Goal: Information Seeking & Learning: Learn about a topic

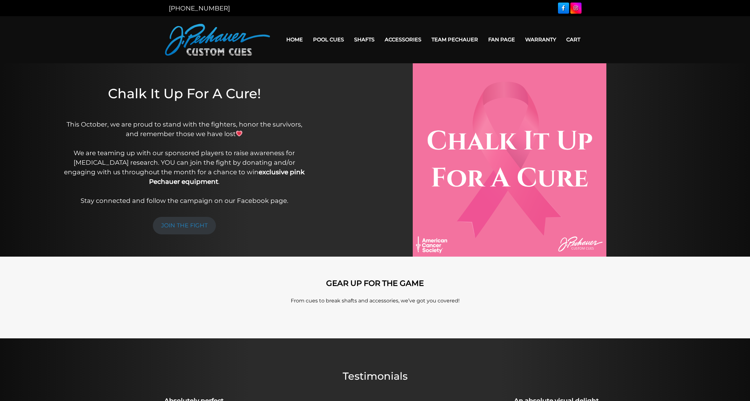
scroll to position [4, 0]
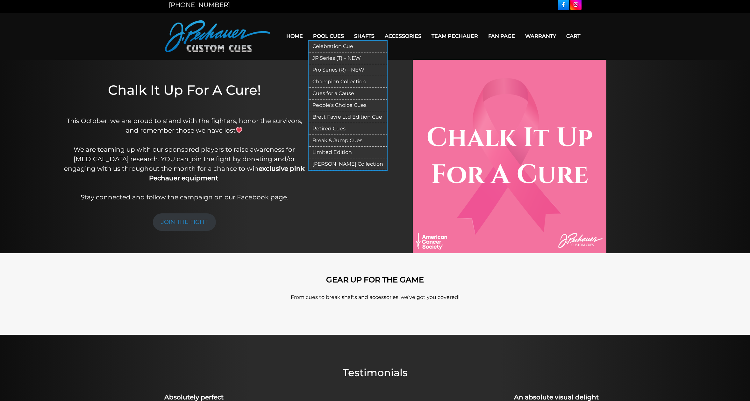
click at [314, 56] on link "JP Series (T) – NEW" at bounding box center [347, 59] width 78 height 12
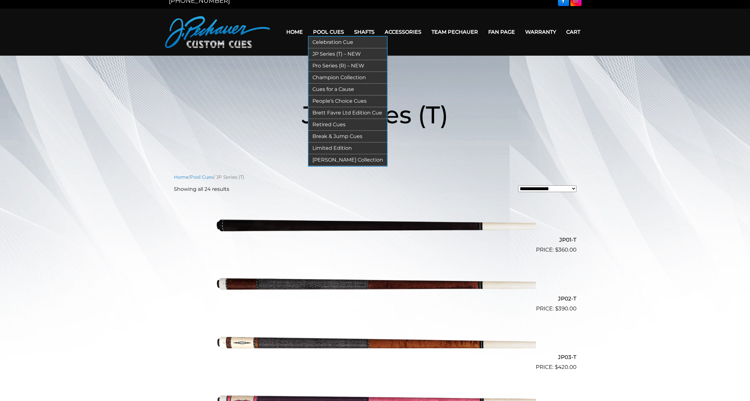
scroll to position [2, 0]
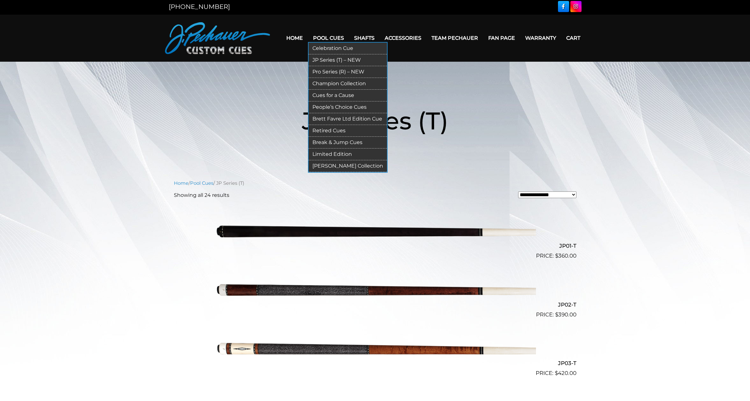
click at [325, 67] on link "Pro Series (R) – NEW" at bounding box center [347, 72] width 78 height 12
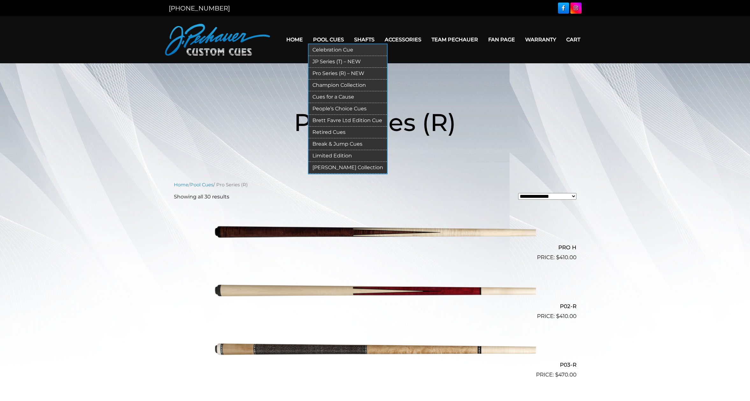
click at [324, 127] on link "Retired Cues" at bounding box center [347, 133] width 78 height 12
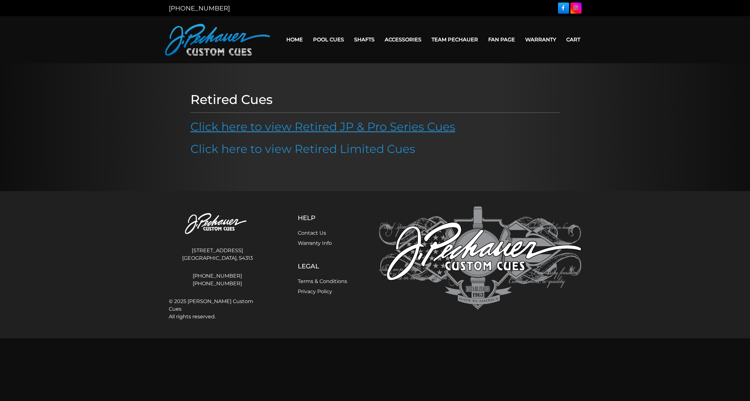
click at [404, 129] on link "Click here to view Retired JP & Pro Series Cues" at bounding box center [322, 127] width 265 height 14
click at [350, 129] on link "Click here to view Retired JP & Pro Series Cues" at bounding box center [322, 127] width 265 height 14
click at [276, 148] on link "Click here to view Retired Limited Cues" at bounding box center [302, 149] width 225 height 14
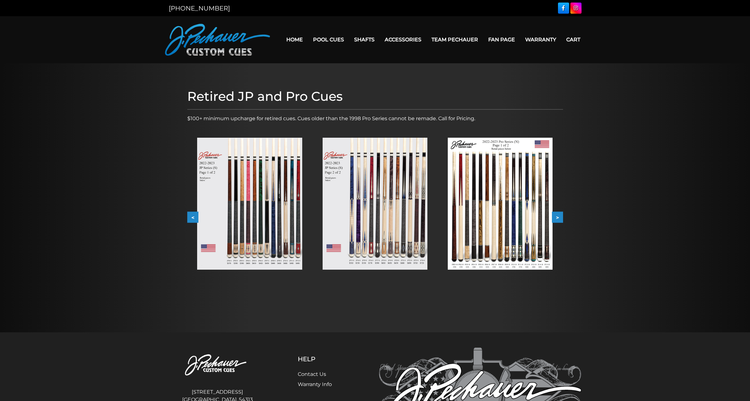
click at [365, 223] on img at bounding box center [374, 204] width 105 height 132
click at [561, 218] on button ">" at bounding box center [557, 217] width 11 height 11
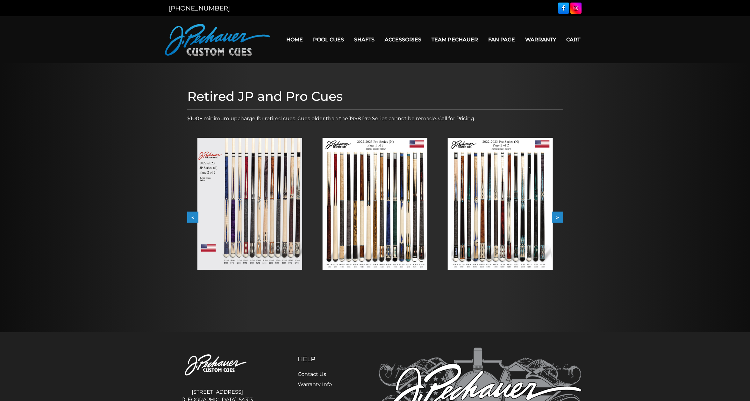
click at [559, 220] on button ">" at bounding box center [557, 217] width 11 height 11
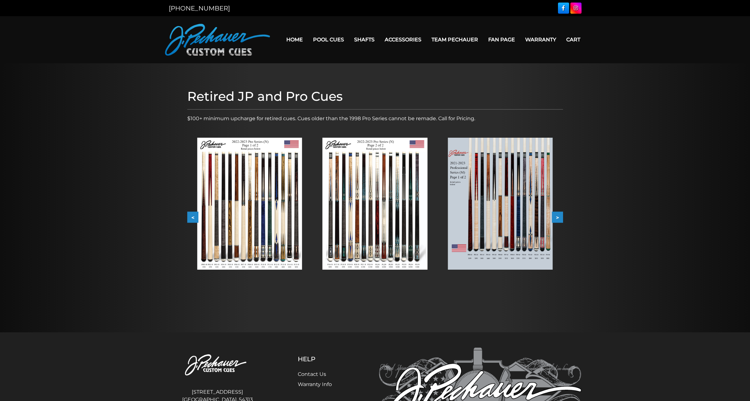
click at [559, 220] on button ">" at bounding box center [557, 217] width 11 height 11
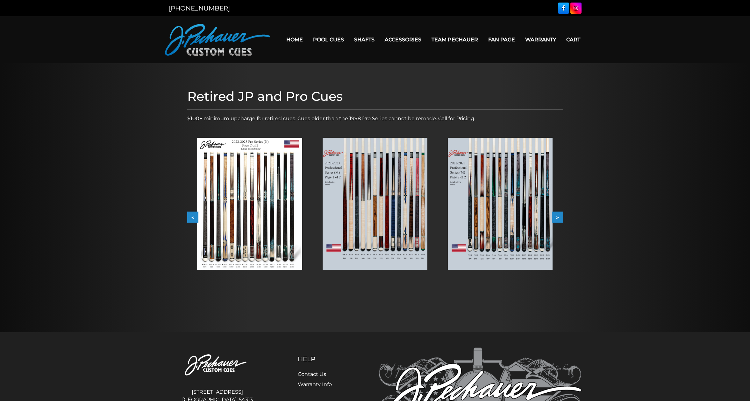
click at [407, 210] on img at bounding box center [374, 204] width 105 height 132
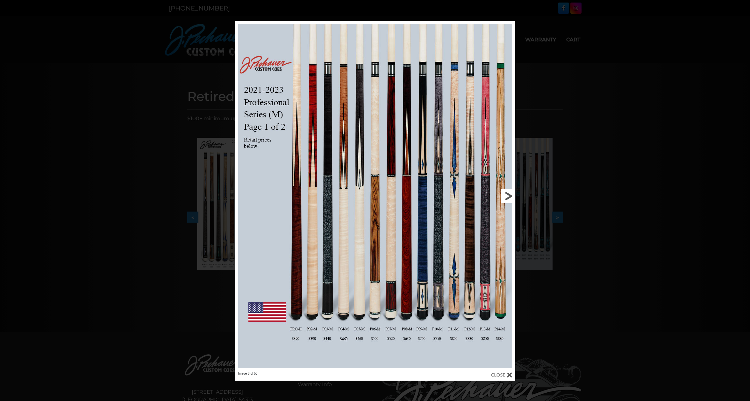
click at [512, 195] on link at bounding box center [452, 196] width 126 height 351
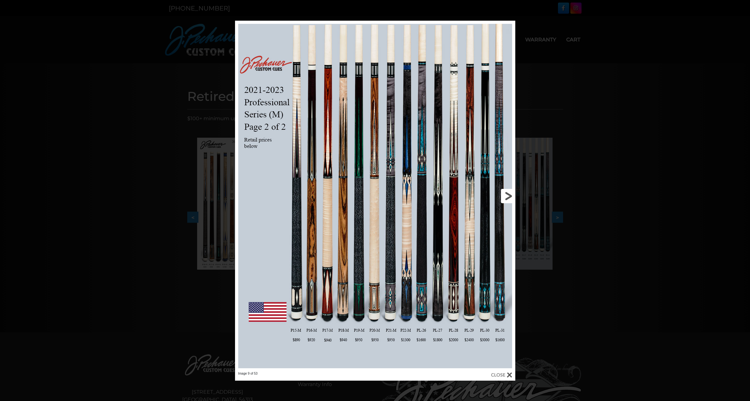
click at [512, 195] on link at bounding box center [452, 196] width 126 height 351
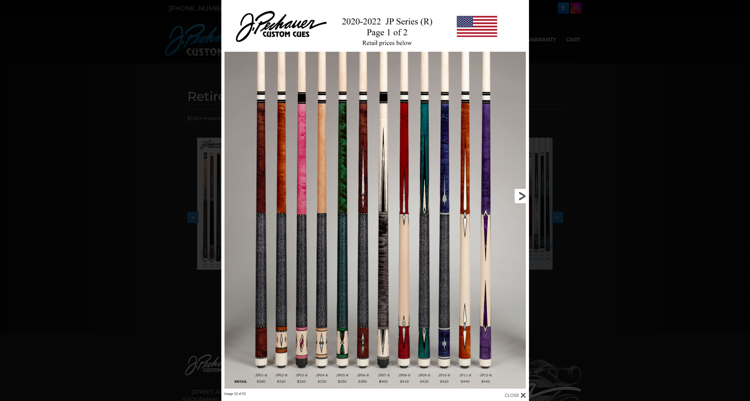
click at [518, 199] on link at bounding box center [459, 196] width 138 height 392
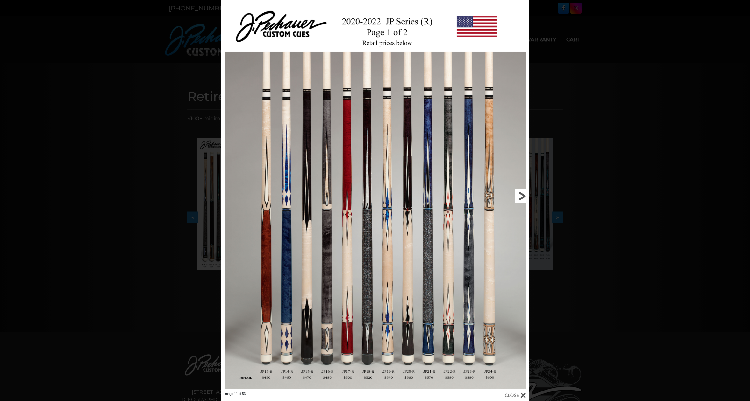
click at [518, 199] on link at bounding box center [459, 196] width 138 height 392
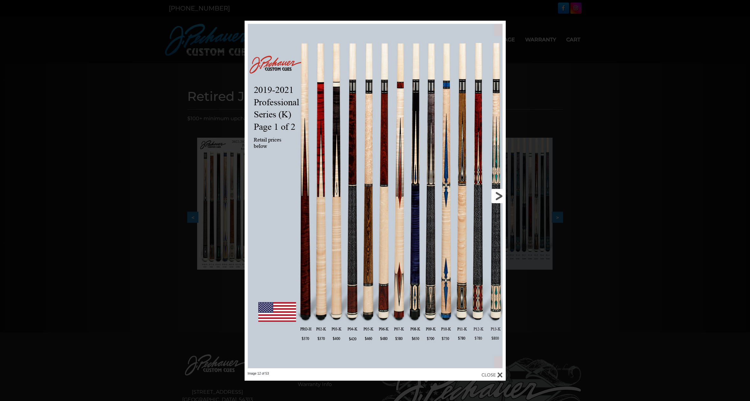
click at [494, 194] on link at bounding box center [446, 196] width 117 height 351
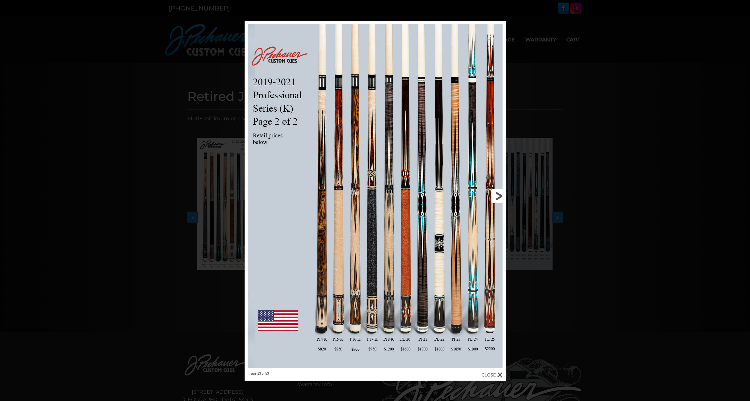
click at [494, 194] on link at bounding box center [446, 196] width 117 height 351
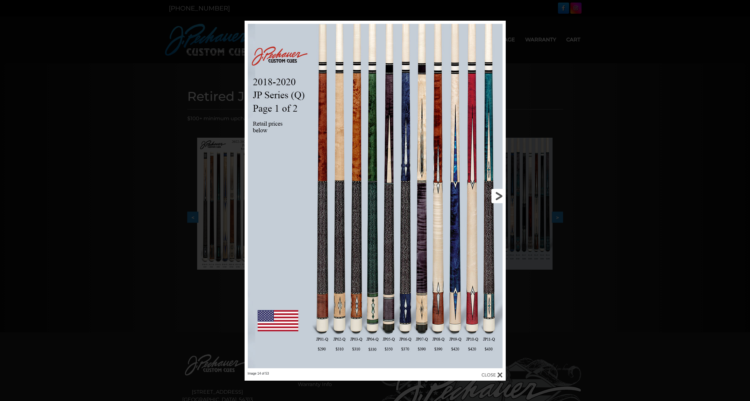
click at [494, 194] on link at bounding box center [446, 196] width 117 height 351
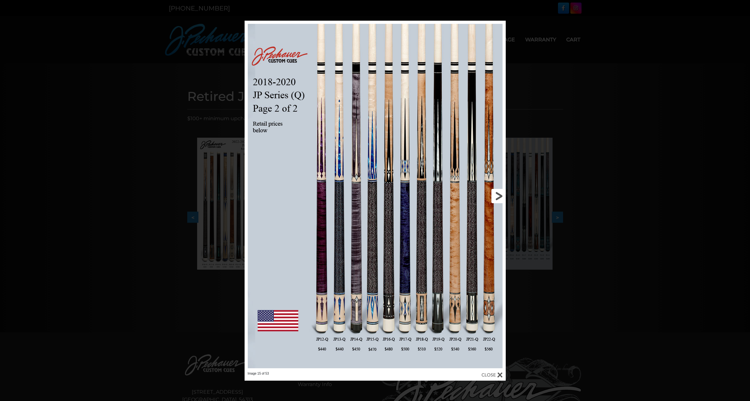
click at [494, 194] on link at bounding box center [446, 196] width 117 height 351
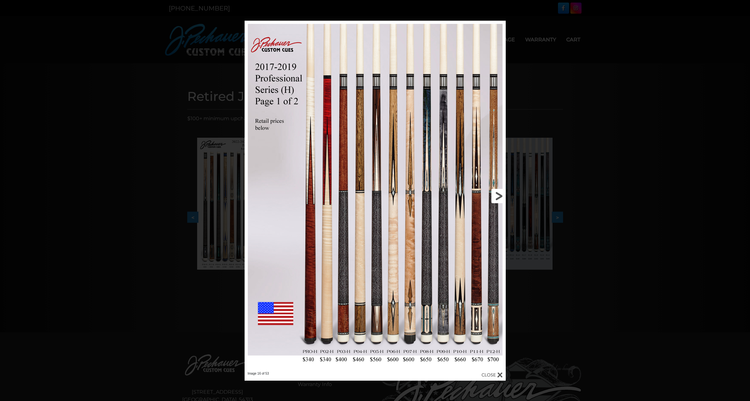
click at [494, 194] on link at bounding box center [446, 196] width 117 height 351
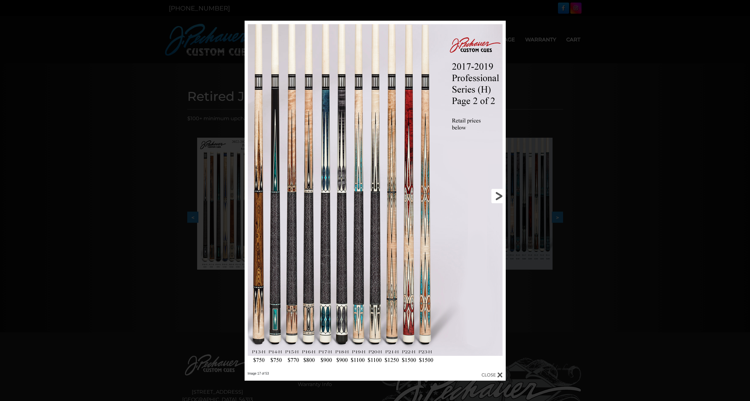
click at [494, 194] on link at bounding box center [446, 196] width 117 height 351
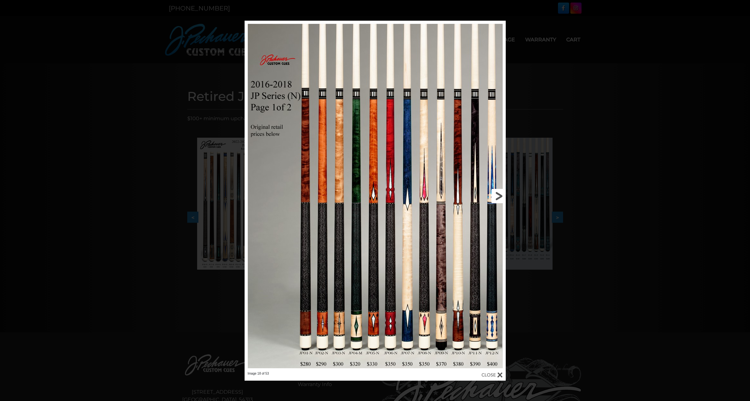
click at [494, 194] on link at bounding box center [446, 196] width 117 height 351
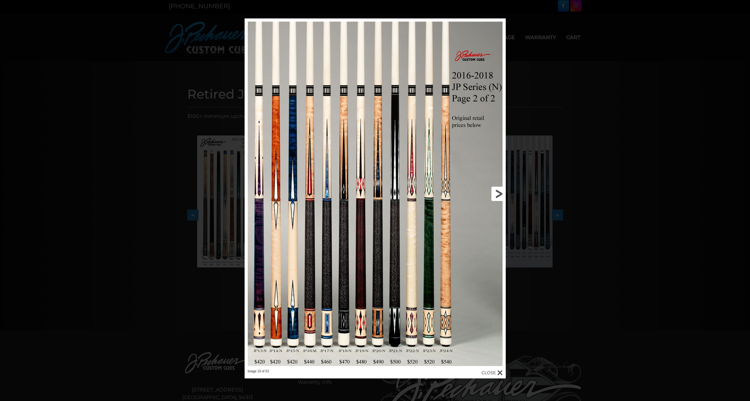
click at [494, 194] on link at bounding box center [446, 193] width 117 height 351
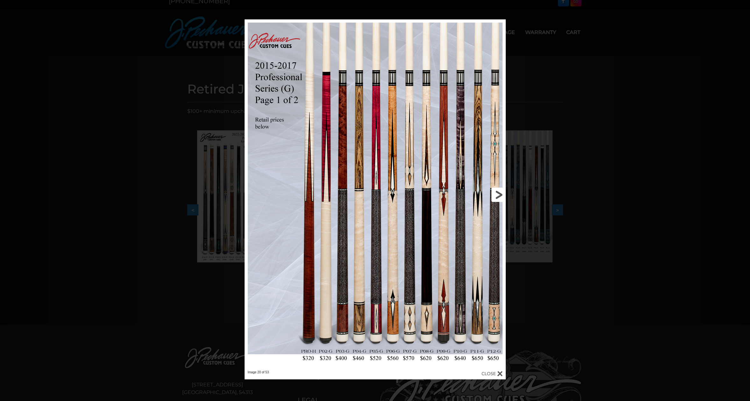
scroll to position [7, 0]
click at [494, 194] on link at bounding box center [446, 195] width 117 height 351
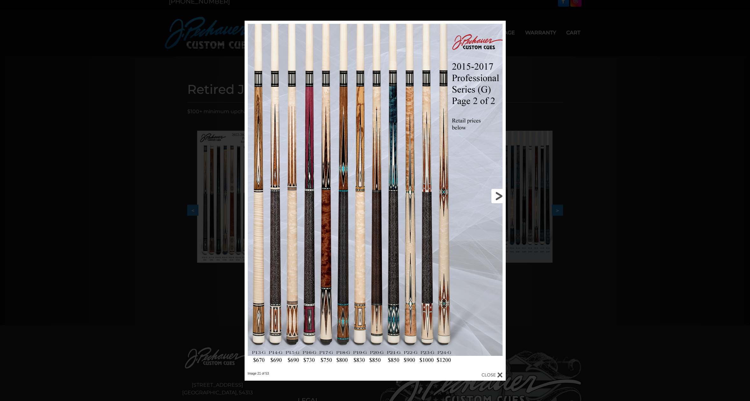
click at [494, 194] on link at bounding box center [446, 196] width 117 height 351
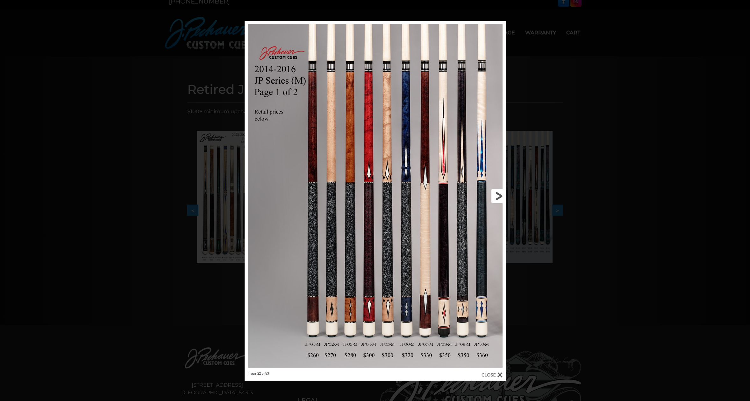
click at [494, 194] on link at bounding box center [446, 196] width 117 height 351
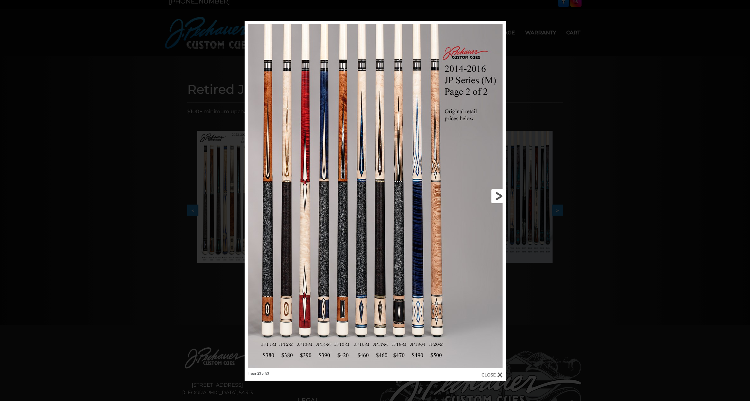
click at [494, 194] on link at bounding box center [446, 196] width 117 height 351
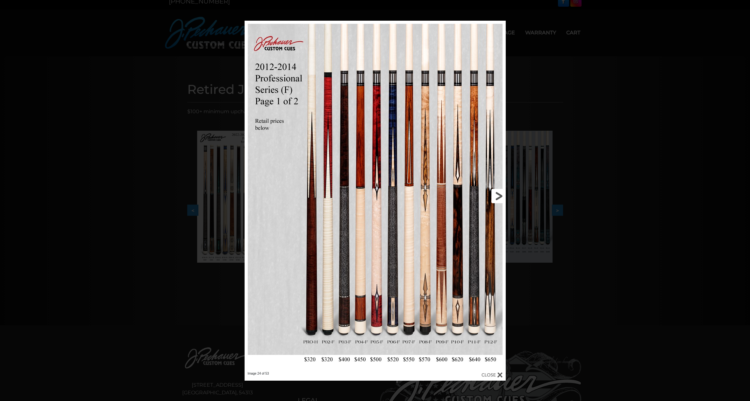
click at [494, 194] on link at bounding box center [446, 196] width 117 height 351
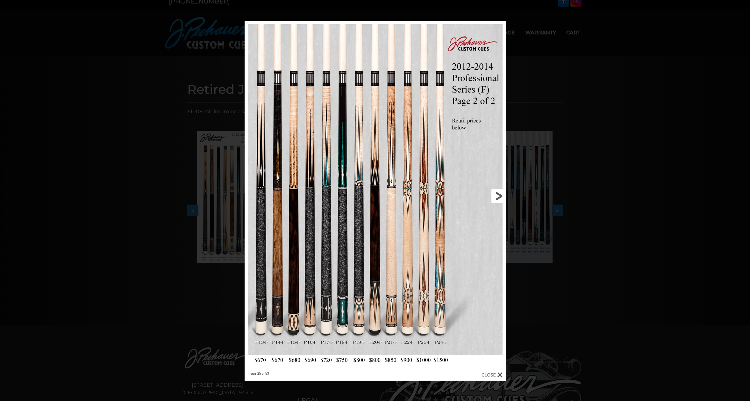
click at [494, 194] on link at bounding box center [446, 196] width 117 height 351
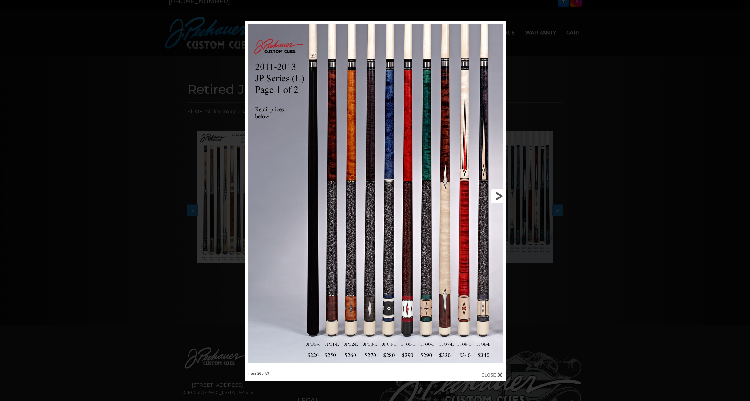
click at [494, 194] on link at bounding box center [446, 196] width 117 height 351
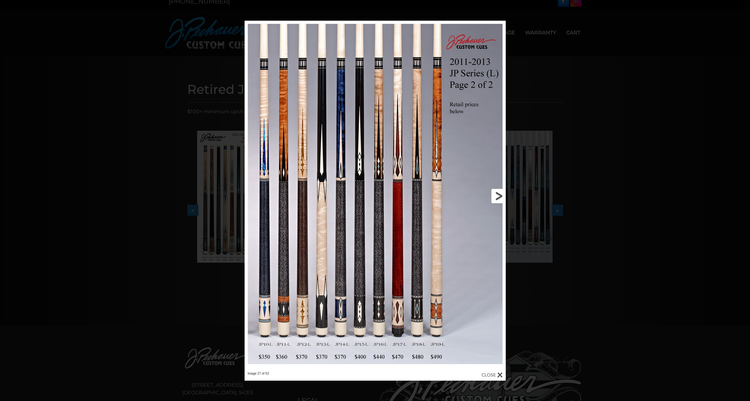
click at [494, 194] on link at bounding box center [446, 196] width 117 height 351
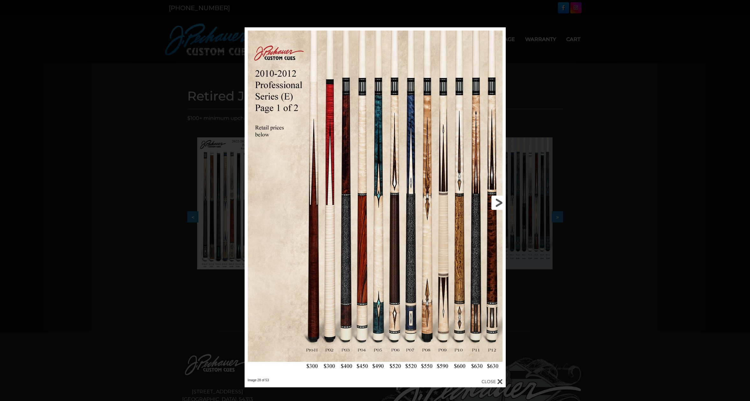
scroll to position [0, 0]
click at [497, 201] on link at bounding box center [446, 203] width 117 height 351
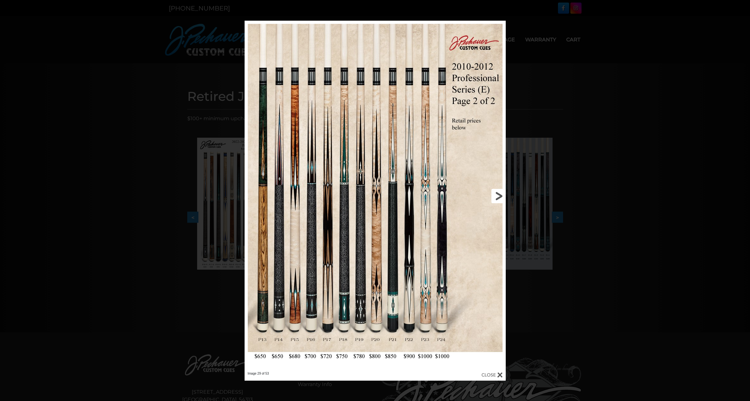
click at [497, 202] on link at bounding box center [446, 196] width 117 height 351
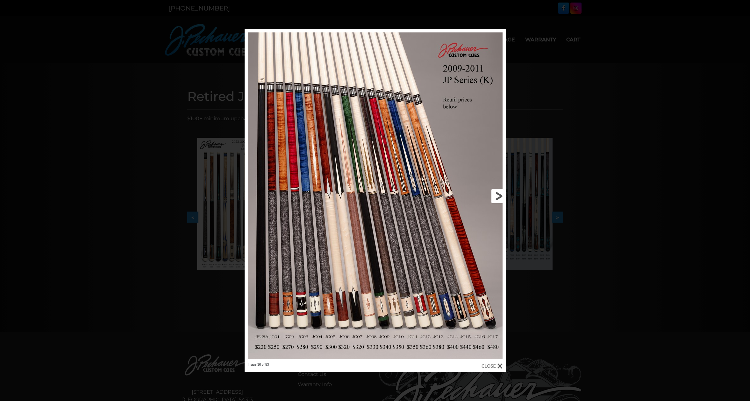
click at [497, 202] on link at bounding box center [446, 196] width 117 height 334
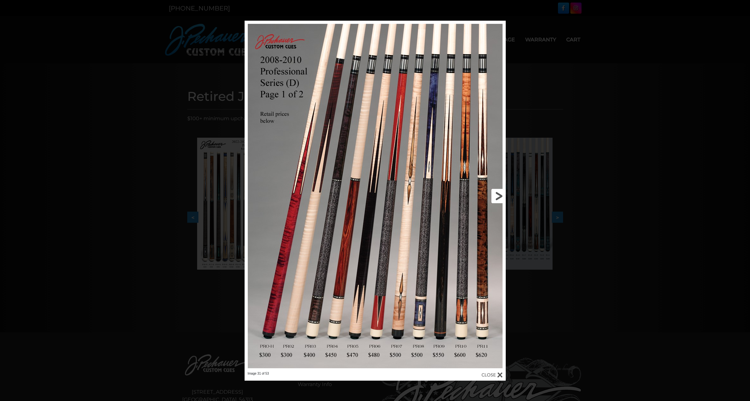
click at [497, 202] on link at bounding box center [446, 196] width 117 height 351
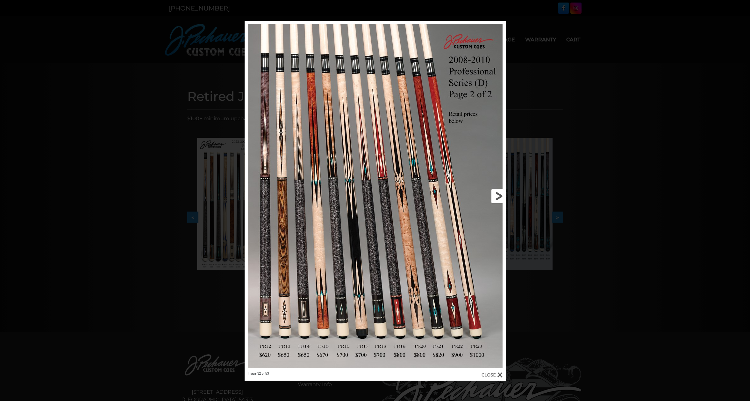
click at [497, 202] on link at bounding box center [446, 196] width 117 height 351
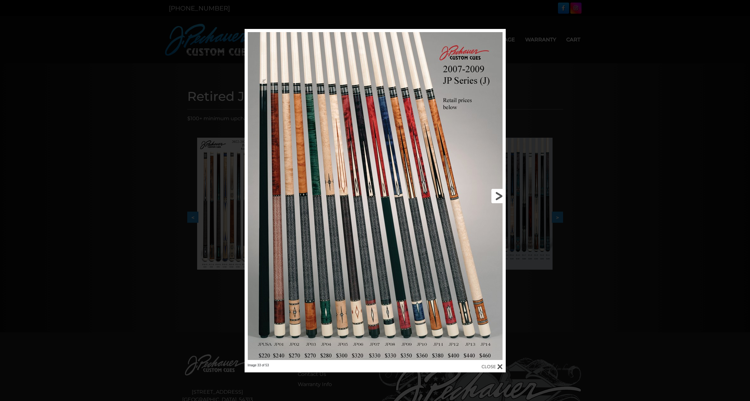
click at [497, 202] on link at bounding box center [446, 196] width 117 height 335
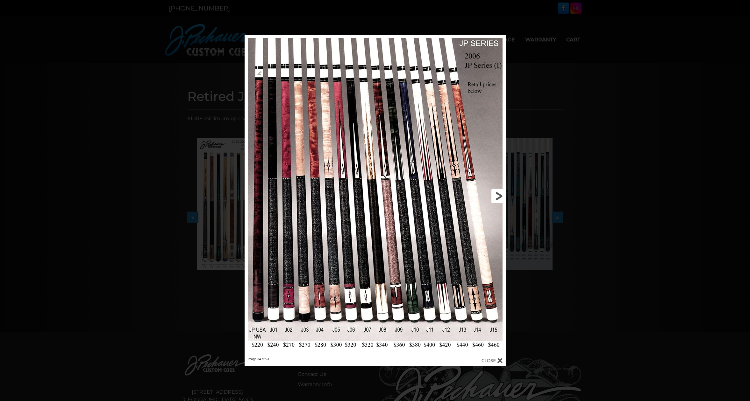
click at [497, 202] on link at bounding box center [446, 196] width 117 height 323
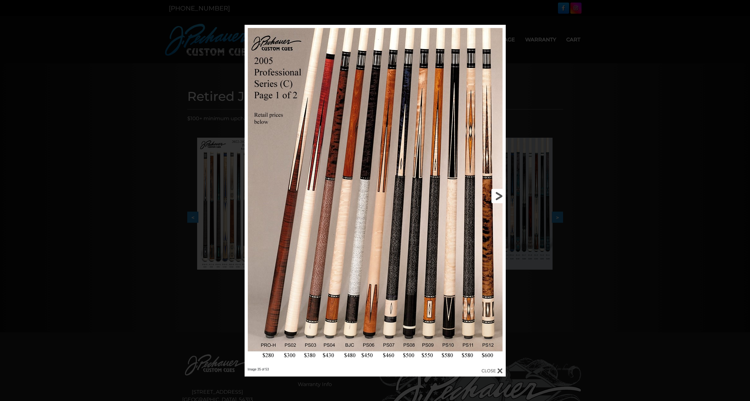
click at [497, 202] on link at bounding box center [446, 196] width 117 height 343
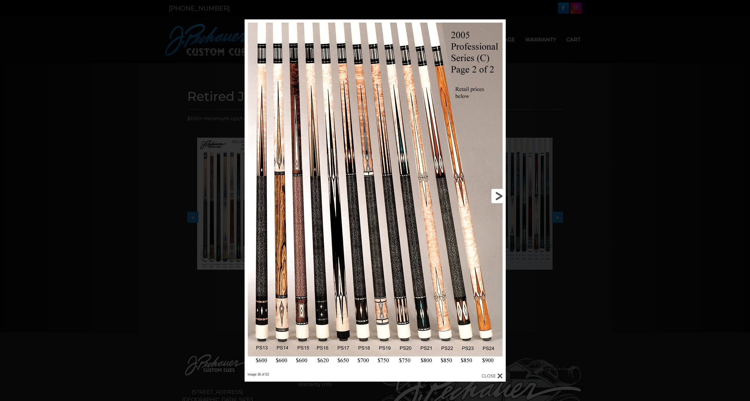
click at [497, 202] on link at bounding box center [446, 195] width 117 height 353
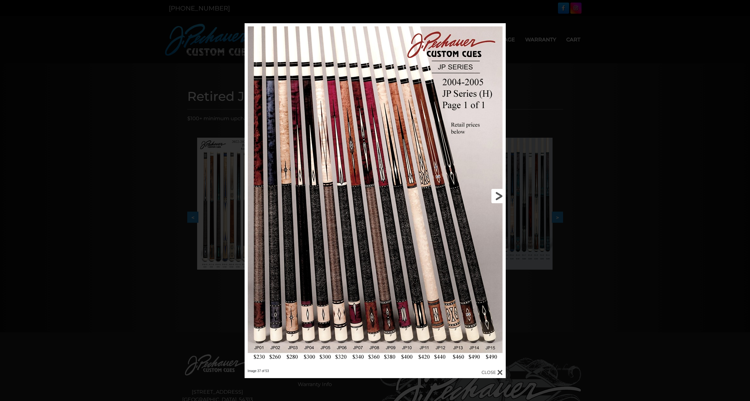
click at [497, 202] on link at bounding box center [446, 196] width 117 height 346
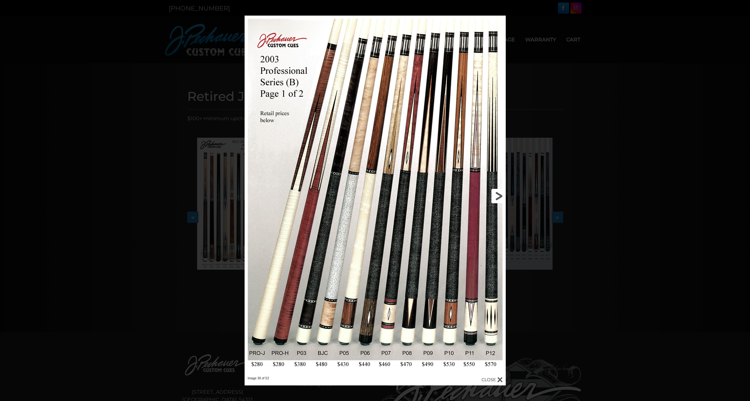
click at [497, 202] on link at bounding box center [446, 196] width 117 height 361
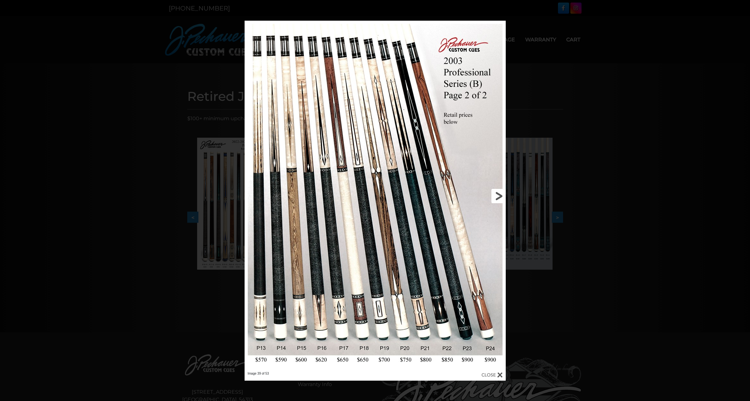
click at [497, 202] on link at bounding box center [446, 196] width 117 height 351
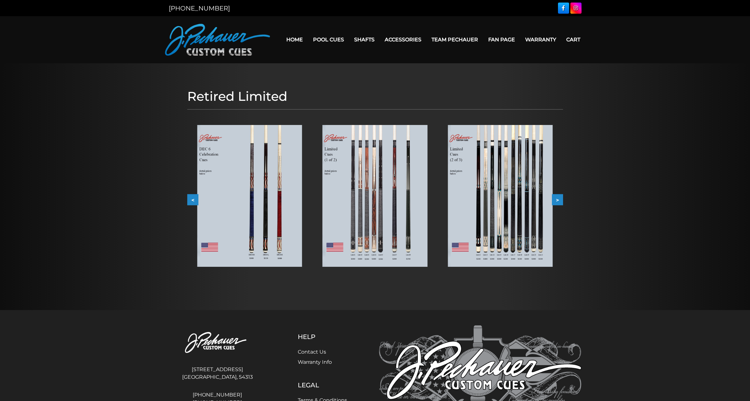
click at [562, 201] on button ">" at bounding box center [557, 199] width 11 height 11
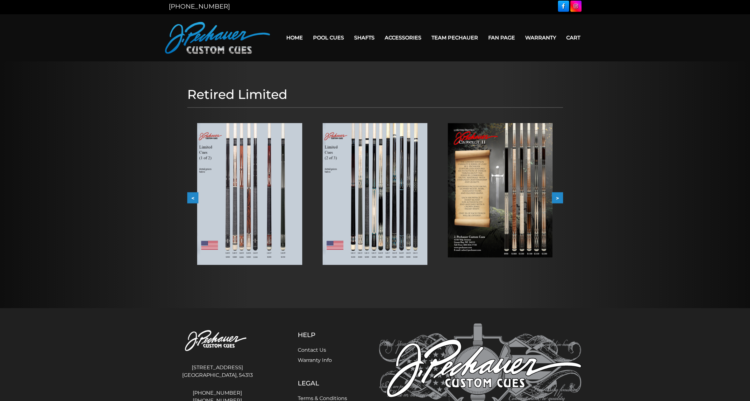
scroll to position [2, 0]
click at [359, 207] on img at bounding box center [374, 194] width 105 height 142
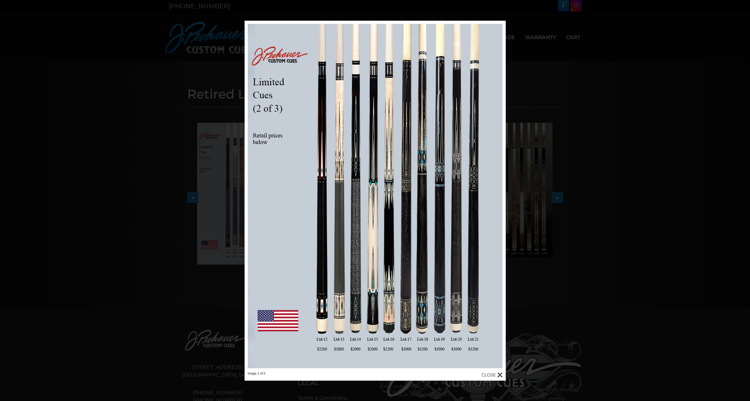
click at [490, 375] on div at bounding box center [491, 375] width 21 height 7
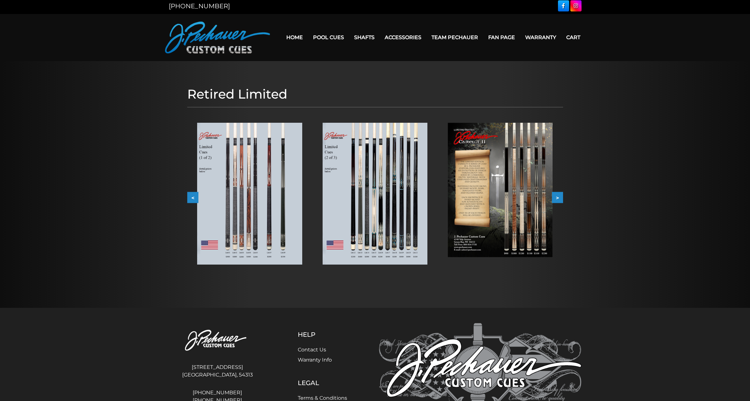
click at [560, 198] on button ">" at bounding box center [557, 197] width 11 height 11
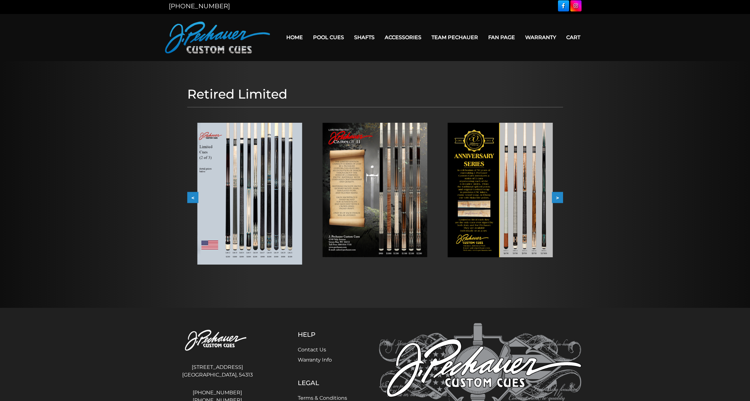
scroll to position [0, 0]
click at [560, 199] on button ">" at bounding box center [557, 196] width 11 height 11
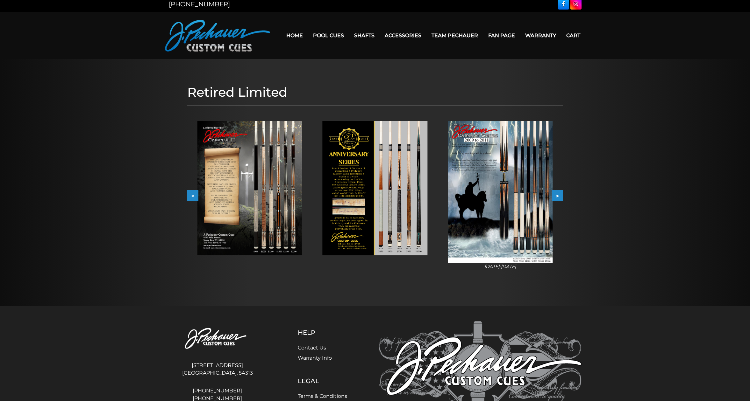
scroll to position [4, 0]
click at [560, 200] on button ">" at bounding box center [557, 195] width 11 height 11
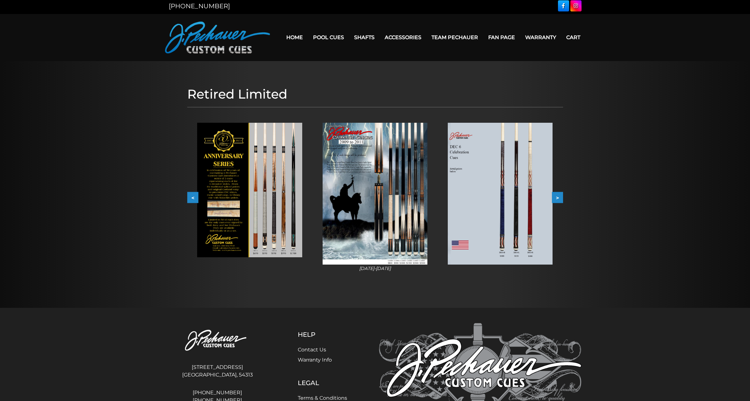
scroll to position [0, 0]
click at [560, 200] on button ">" at bounding box center [557, 198] width 11 height 11
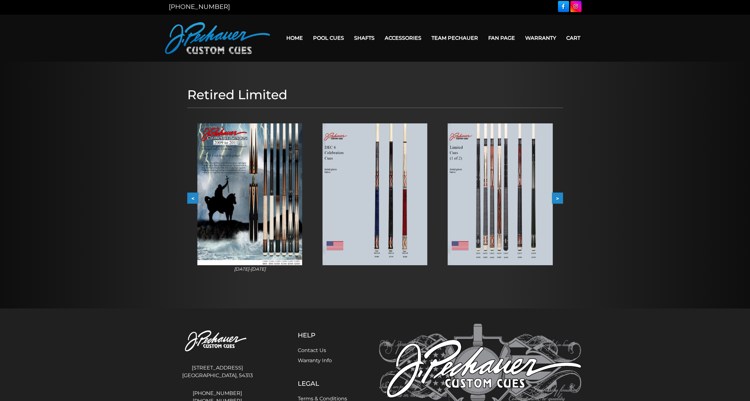
scroll to position [4, 0]
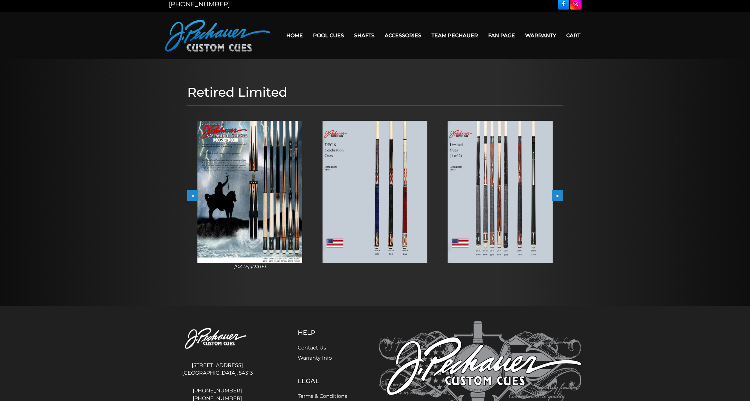
click at [560, 200] on button ">" at bounding box center [557, 195] width 11 height 11
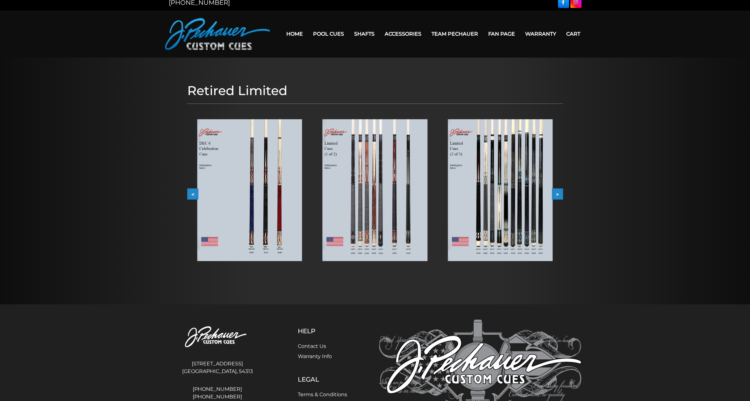
scroll to position [8, 0]
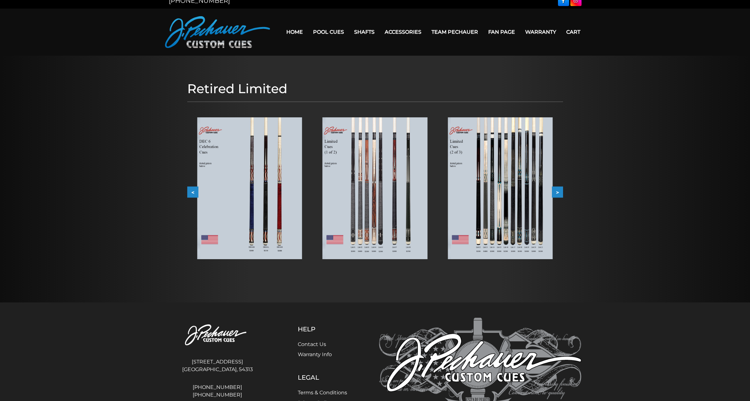
click at [558, 194] on button ">" at bounding box center [557, 192] width 11 height 11
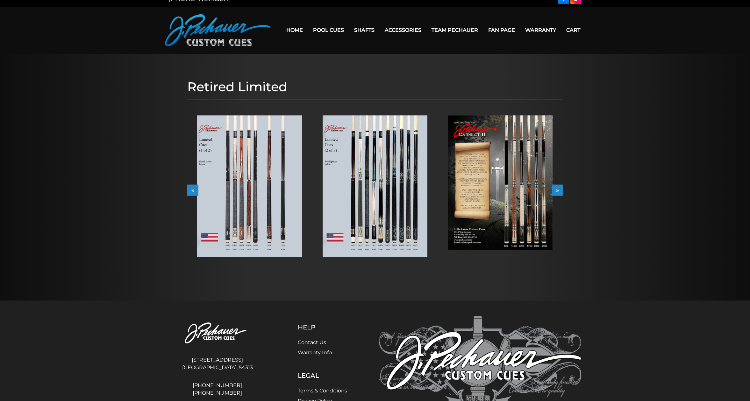
click at [559, 195] on button ">" at bounding box center [557, 190] width 11 height 11
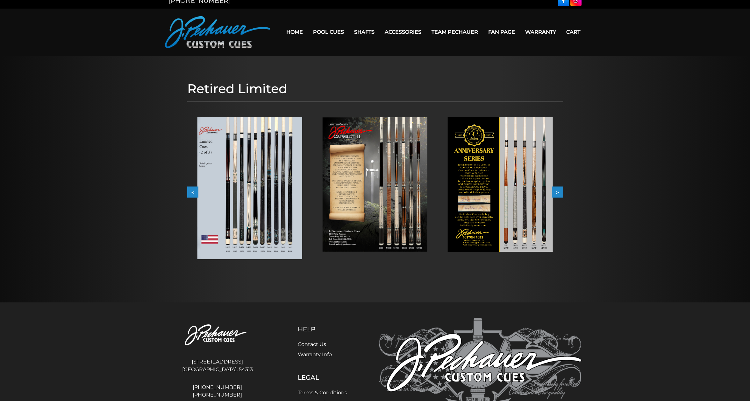
scroll to position [7, 0]
click at [559, 195] on button ">" at bounding box center [557, 191] width 11 height 11
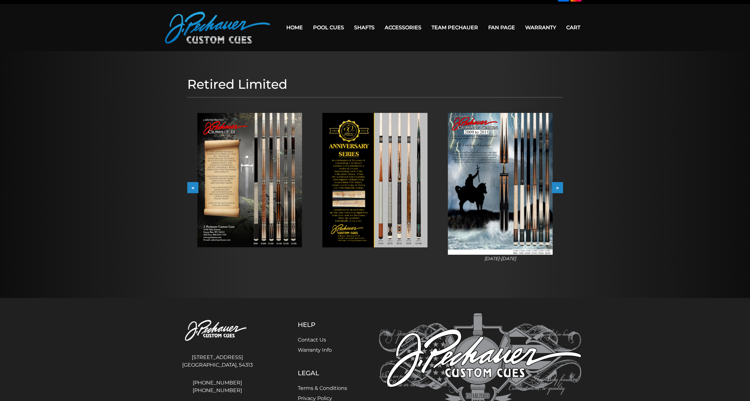
scroll to position [14, 0]
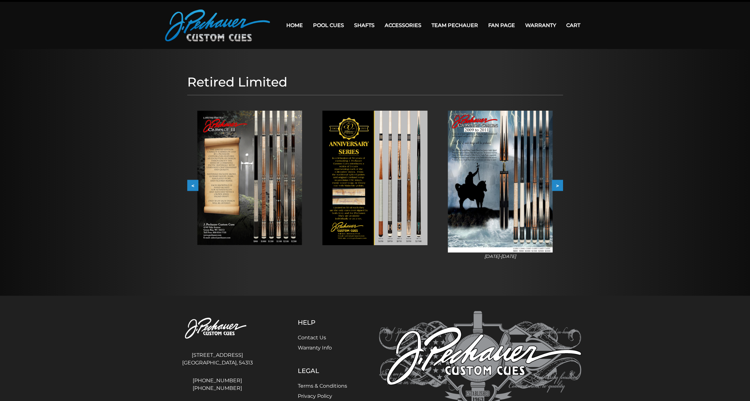
click at [559, 195] on div "[DATE]-[DATE]" at bounding box center [499, 186] width 125 height 170
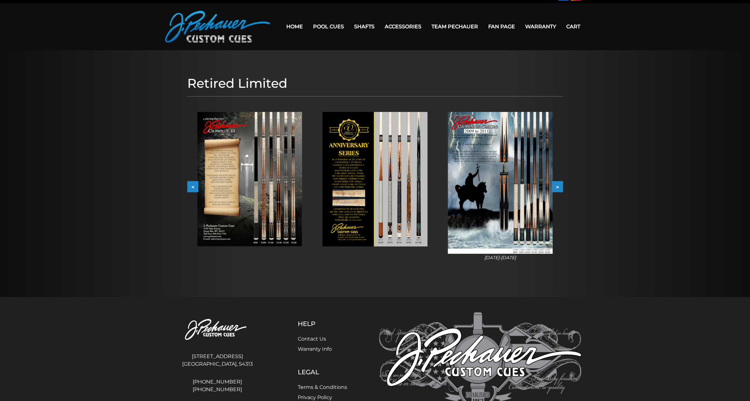
scroll to position [13, 0]
click at [559, 188] on button ">" at bounding box center [557, 186] width 11 height 11
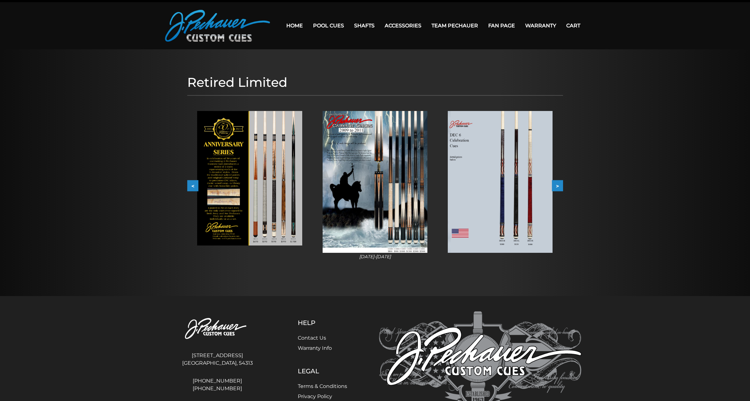
click at [561, 189] on button ">" at bounding box center [557, 185] width 11 height 11
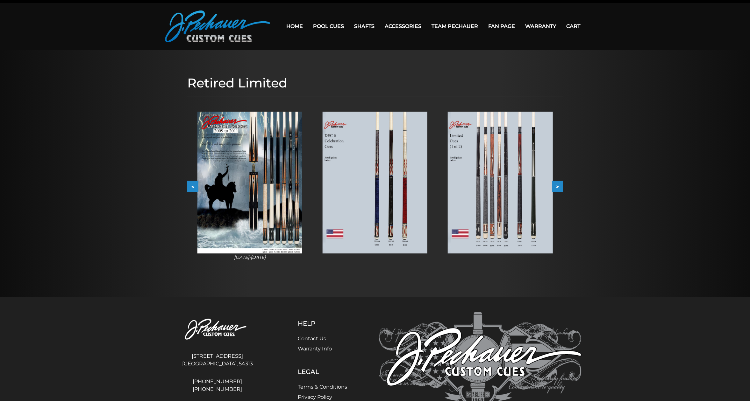
scroll to position [13, 0]
click at [561, 189] on button ">" at bounding box center [557, 186] width 11 height 11
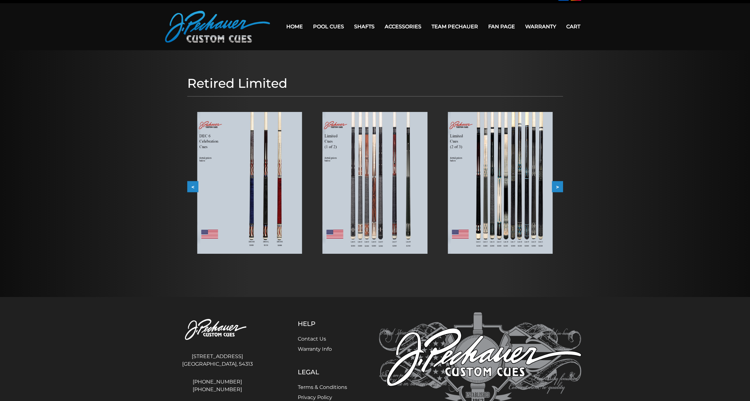
click at [561, 189] on button ">" at bounding box center [557, 186] width 11 height 11
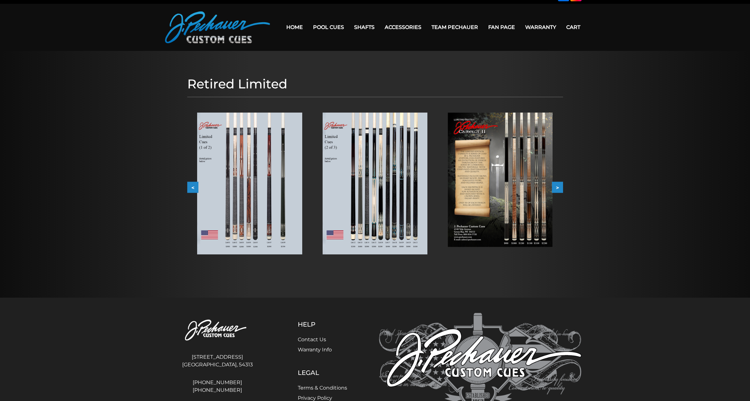
scroll to position [12, 0]
click at [561, 189] on button ">" at bounding box center [557, 187] width 11 height 11
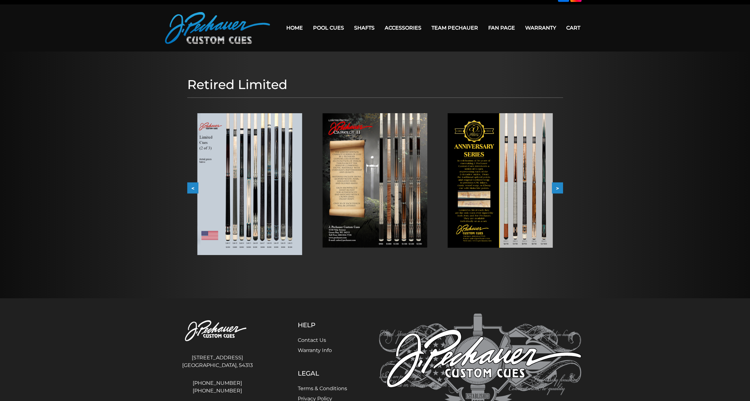
click at [561, 189] on button ">" at bounding box center [557, 187] width 11 height 11
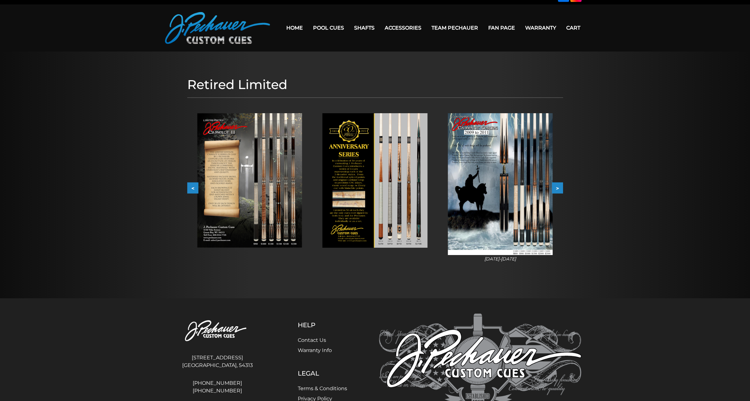
scroll to position [13, 0]
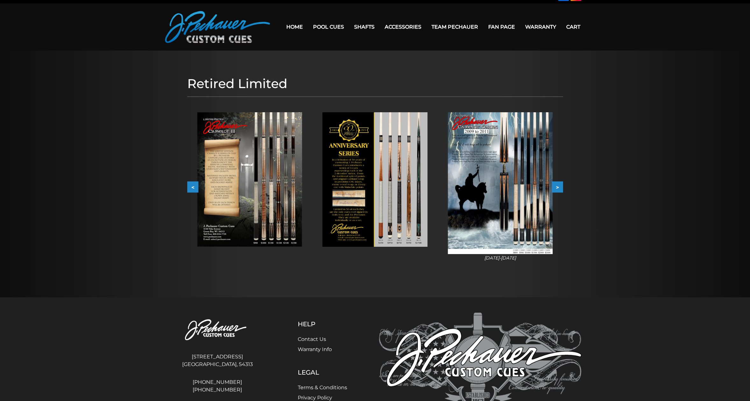
click at [561, 189] on button ">" at bounding box center [557, 186] width 11 height 11
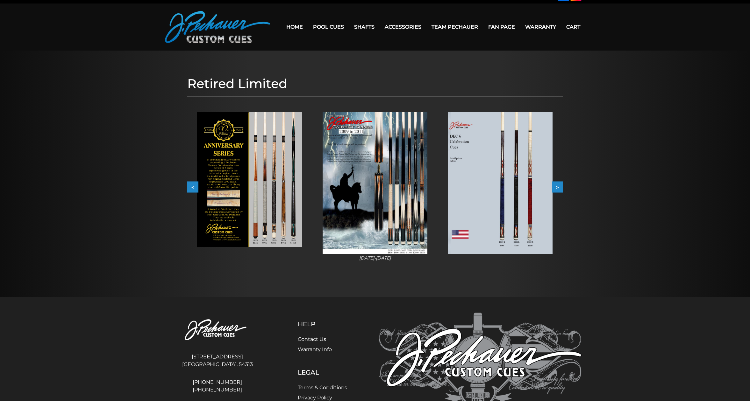
click at [561, 189] on button ">" at bounding box center [557, 186] width 11 height 11
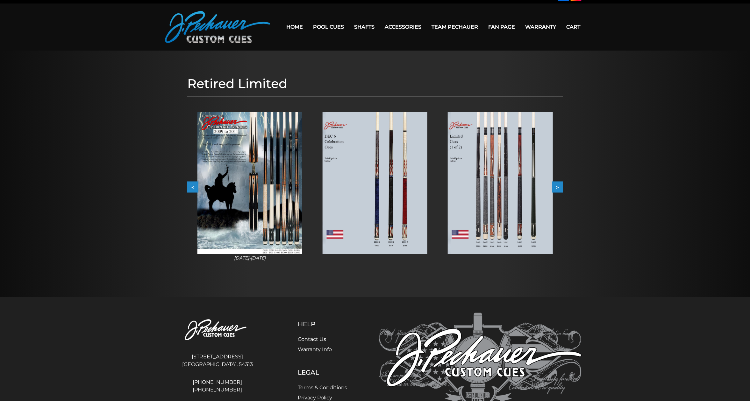
scroll to position [14, 0]
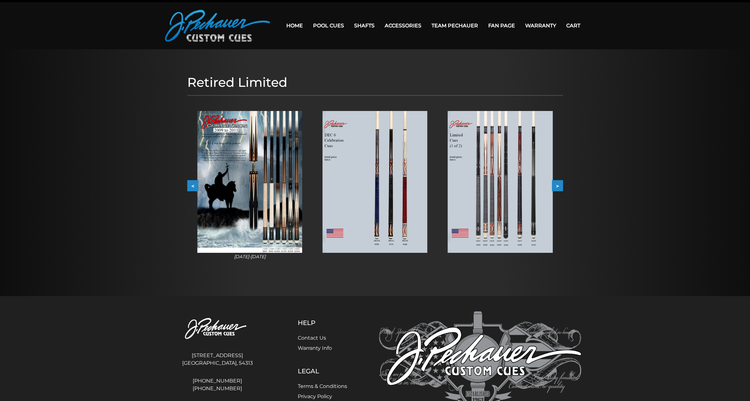
click at [561, 191] on button ">" at bounding box center [557, 185] width 11 height 11
